Goal: Task Accomplishment & Management: Manage account settings

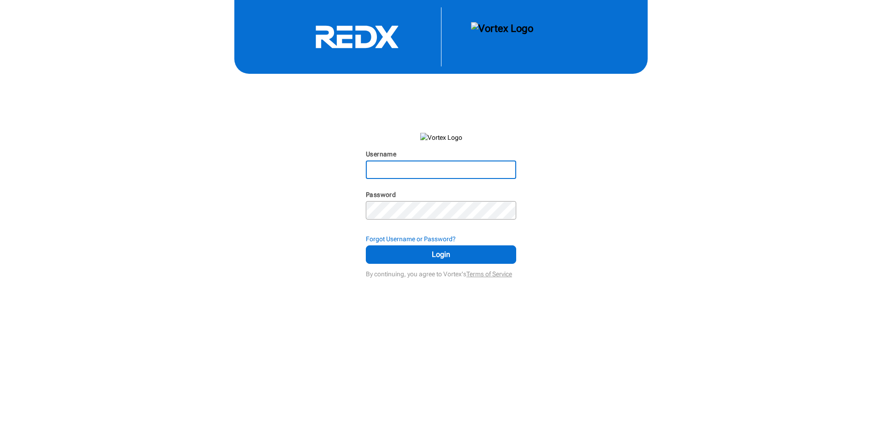
click at [471, 170] on input "Username" at bounding box center [441, 170] width 149 height 17
type input "[DOMAIN_NAME][EMAIL_ADDRESS][DOMAIN_NAME]"
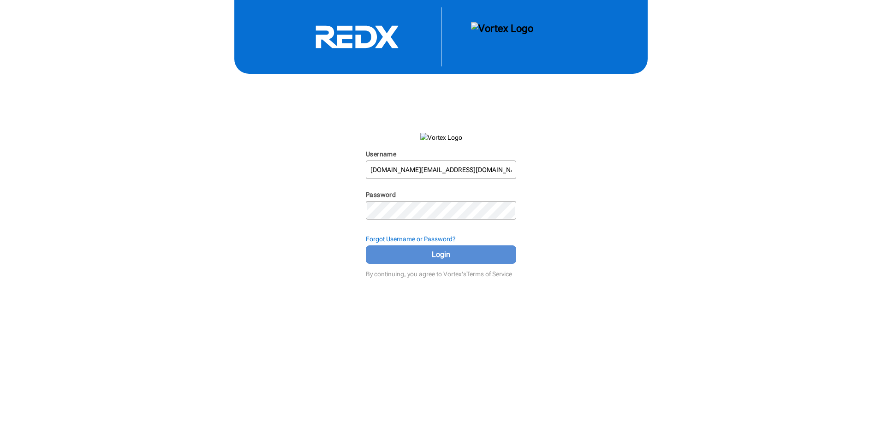
click at [436, 250] on span "Login" at bounding box center [440, 254] width 127 height 11
